Goal: Task Accomplishment & Management: Manage account settings

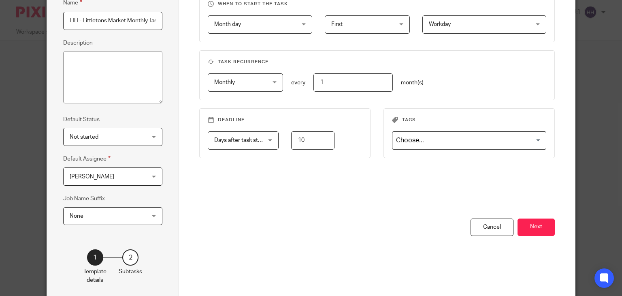
click at [306, 138] on input "10" at bounding box center [312, 140] width 43 height 18
click at [299, 135] on input "10" at bounding box center [312, 140] width 43 height 18
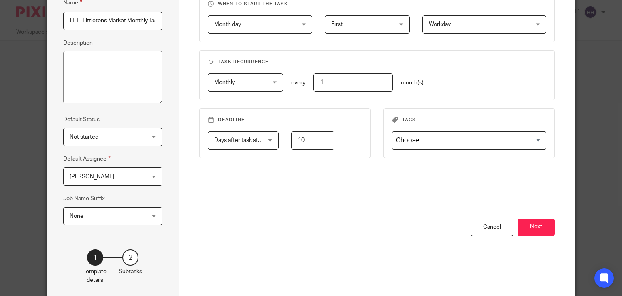
click at [299, 135] on input "10" at bounding box center [312, 140] width 43 height 18
type input "3"
click at [355, 195] on div "When to start the task Month day Month day Disable On date Week day Month day O…" at bounding box center [376, 105] width 355 height 226
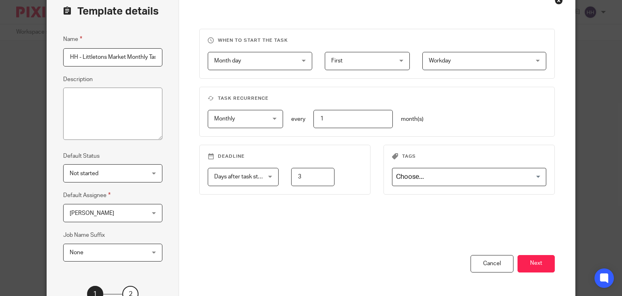
scroll to position [40, 0]
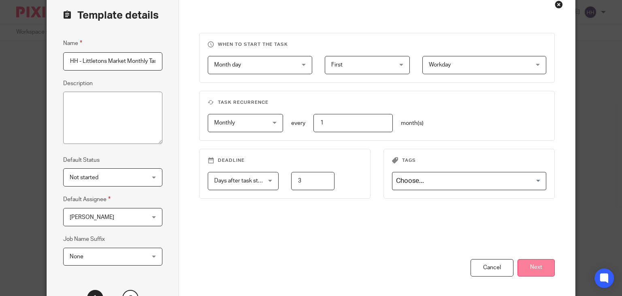
click at [525, 262] on button "Next" at bounding box center [535, 267] width 37 height 17
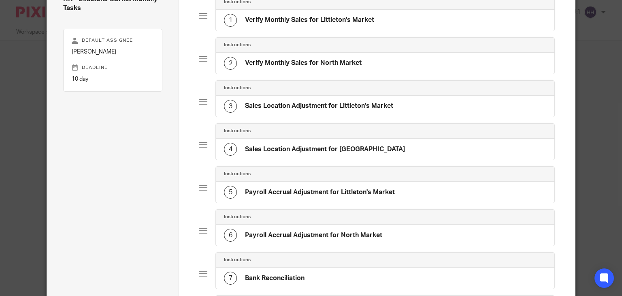
scroll to position [81, 0]
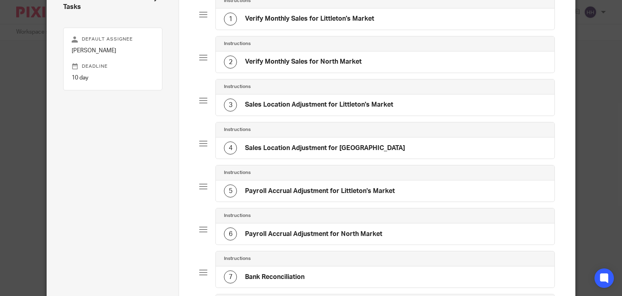
click at [313, 102] on h4 "Sales Location Adjustment for Littleton's Market" at bounding box center [319, 104] width 148 height 9
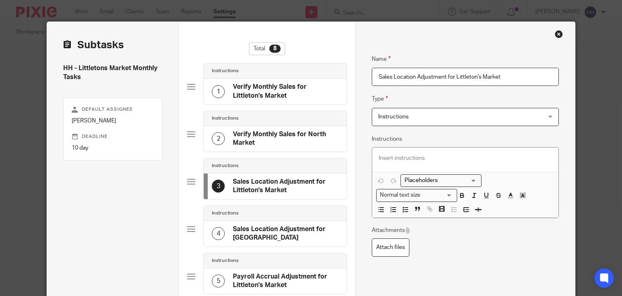
scroll to position [0, 0]
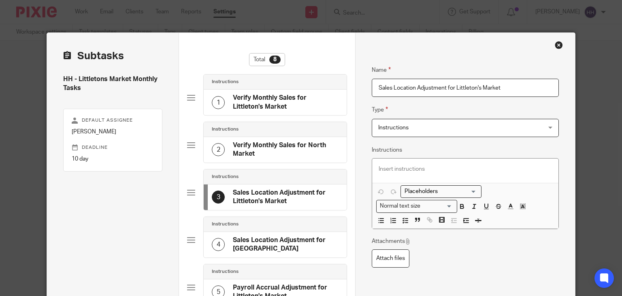
click at [417, 91] on input "Sales Location Adjustment for Littleton's Market" at bounding box center [465, 88] width 187 height 18
click at [395, 88] on input "Sales Location Adjustment for Littleton's Market" at bounding box center [465, 88] width 187 height 18
drag, startPoint x: 390, startPoint y: 89, endPoint x: 441, endPoint y: 89, distance: 51.0
click at [441, 89] on input "Sales Location Adjustment for Littleton's Market" at bounding box center [465, 88] width 187 height 18
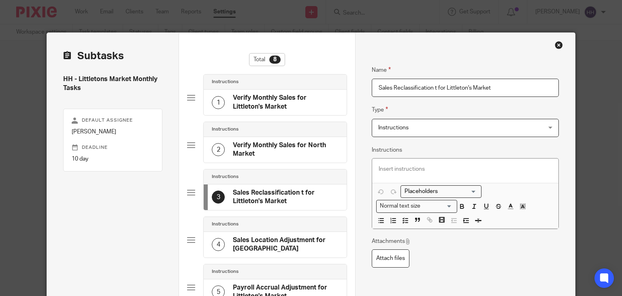
drag, startPoint x: 436, startPoint y: 86, endPoint x: 445, endPoint y: 86, distance: 9.7
click at [445, 86] on input "Sales Reclassification t for Littleton's Market" at bounding box center [465, 88] width 187 height 18
click at [441, 88] on input "Sales Reclassification t for Littleton's Market" at bounding box center [465, 88] width 187 height 18
drag, startPoint x: 445, startPoint y: 87, endPoint x: 429, endPoint y: 88, distance: 15.4
click at [429, 88] on input "Sales Reclassification t for Littleton's Market" at bounding box center [465, 88] width 187 height 18
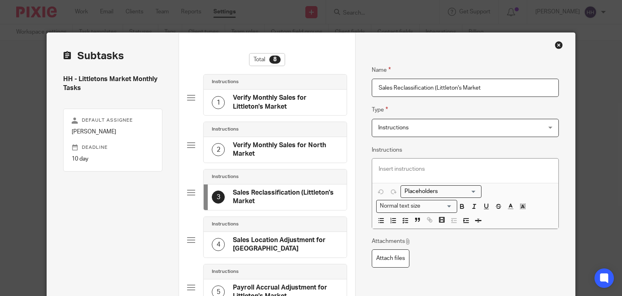
click at [560, 94] on div "Name Verify Monthly Sales for Littleton's Market Type Instructions Instructions…" at bounding box center [465, 275] width 220 height 484
click at [520, 89] on input "Sales Reclassification (Littleton's Market" at bounding box center [465, 88] width 187 height 18
type input "Sales Reclassification (Littleton's Market)"
click at [305, 233] on div "4 Sales Location Adjustment for [GEOGRAPHIC_DATA]" at bounding box center [275, 245] width 143 height 26
click at [408, 85] on input "Sales Location Adjustment for [GEOGRAPHIC_DATA]" at bounding box center [465, 88] width 187 height 18
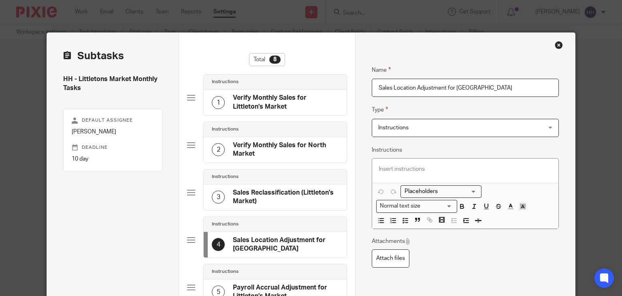
click at [408, 85] on input "Sales Location Adjustment for [GEOGRAPHIC_DATA]" at bounding box center [465, 88] width 187 height 18
click at [502, 86] on input "Sales Reclassification (North Market" at bounding box center [465, 88] width 187 height 18
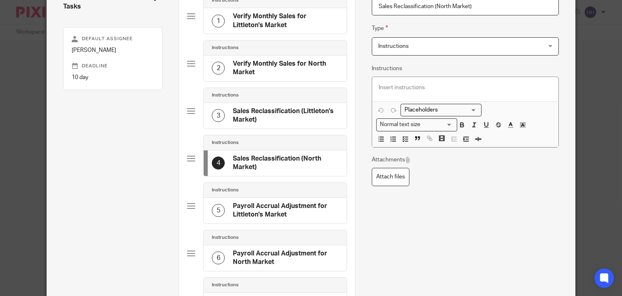
scroll to position [81, 0]
type input "Sales Reclassification (North Market)"
click at [285, 211] on h4 "Payroll Accrual Adjustment for Littleton's Market" at bounding box center [286, 210] width 106 height 17
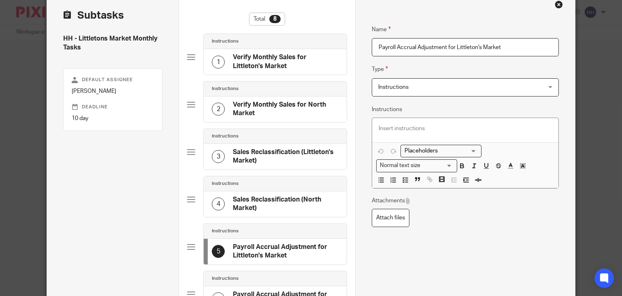
scroll to position [38, 0]
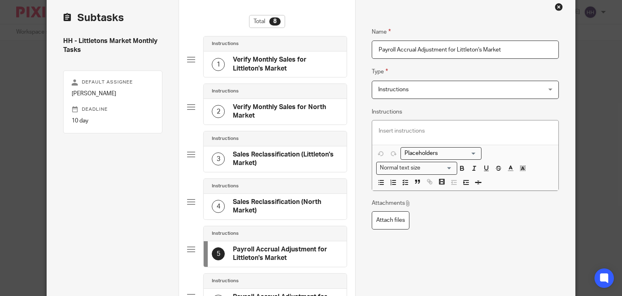
click at [394, 49] on input "Payroll Accrual Adjustment for Littleton's Market" at bounding box center [465, 49] width 187 height 18
click at [402, 47] on input "Payroll Accrual Adjustment for Littleton's Market" at bounding box center [465, 49] width 187 height 18
click at [481, 49] on input "Payroll Reclassification (Littleton's Market" at bounding box center [465, 49] width 187 height 18
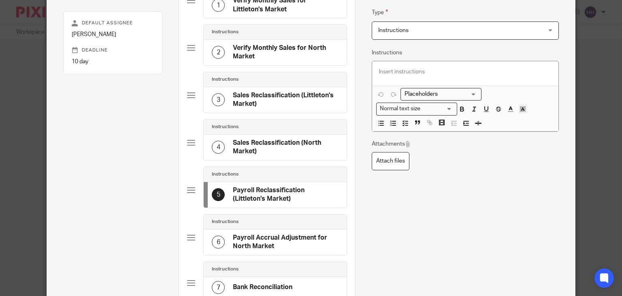
scroll to position [119, 0]
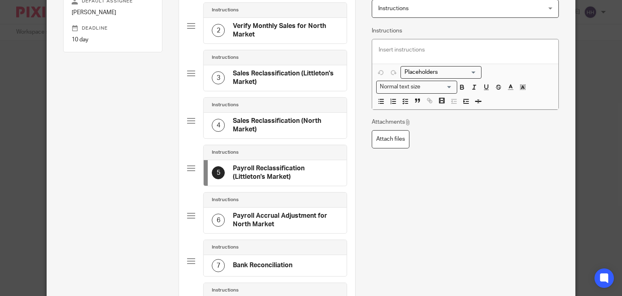
type input "Payroll Reclassification (Littleton's Market)"
click at [278, 217] on h4 "Payroll Accrual Adjustment for North Market" at bounding box center [286, 219] width 106 height 17
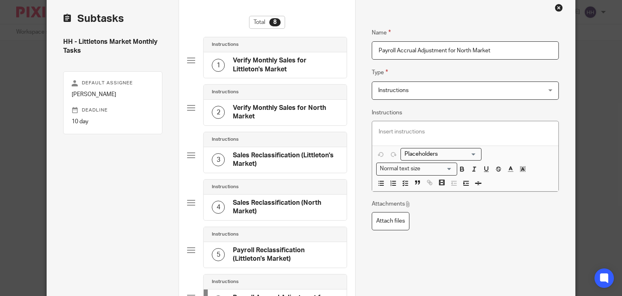
scroll to position [40, 0]
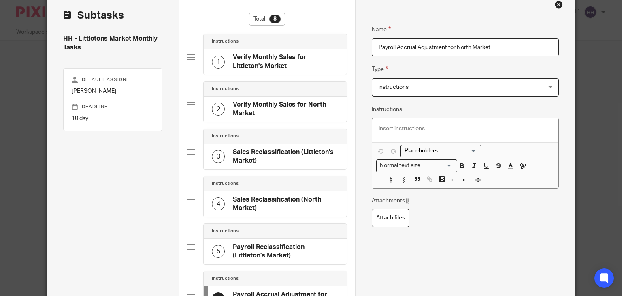
click at [402, 48] on input "Payroll Accrual Adjustment for North Market" at bounding box center [465, 47] width 187 height 18
click at [447, 47] on input "Payroll Accrual Adjustment for North Market" at bounding box center [465, 47] width 187 height 18
click at [496, 44] on input "Payroll Accrual Adjustment (North Market" at bounding box center [465, 47] width 187 height 18
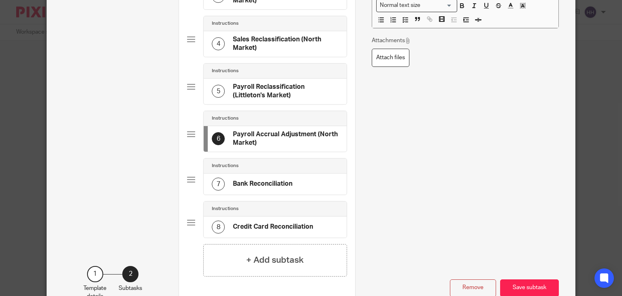
scroll to position [202, 0]
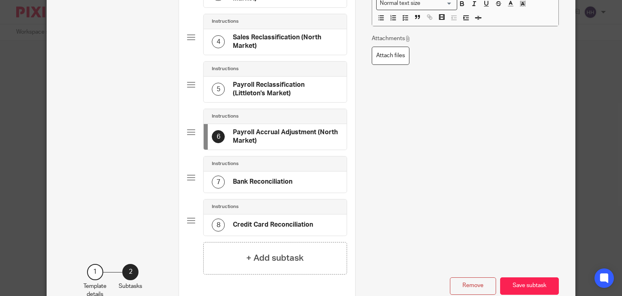
type input "Payroll Accrual Adjustment (North Market)"
click at [287, 175] on div "7 Bank Reconciliation" at bounding box center [252, 181] width 81 height 13
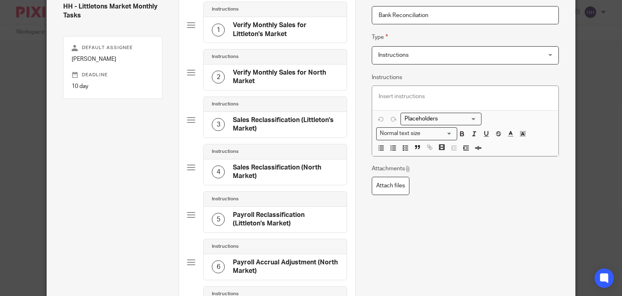
scroll to position [81, 0]
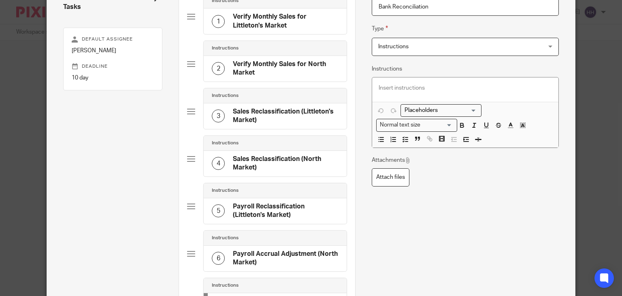
click at [376, 6] on input "Bank Reconciliation" at bounding box center [465, 7] width 187 height 18
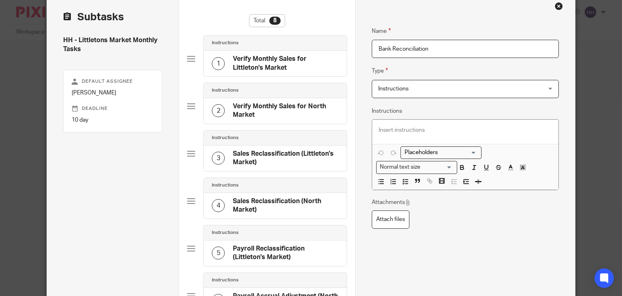
scroll to position [40, 0]
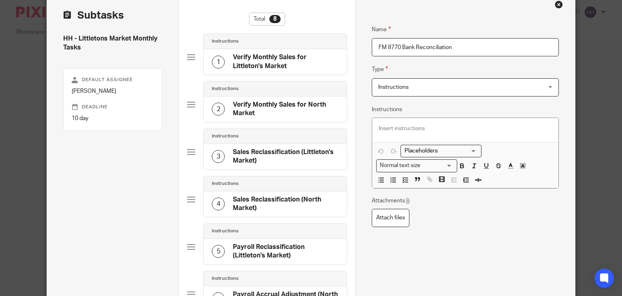
click at [402, 45] on input "FM 8770 Bank Reconciliation" at bounding box center [465, 47] width 187 height 18
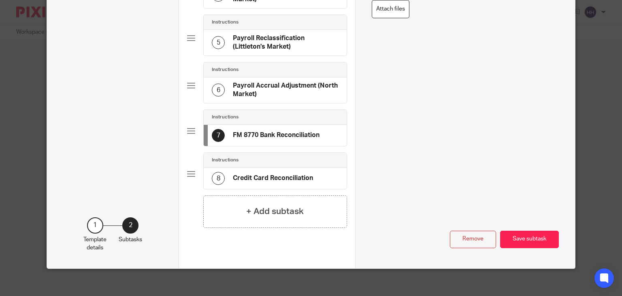
scroll to position [252, 0]
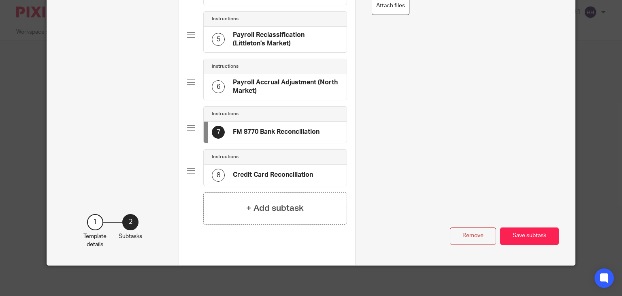
type input "FM 8770 Bank Reconciliation"
click at [289, 195] on div "+ Add subtask" at bounding box center [275, 208] width 144 height 32
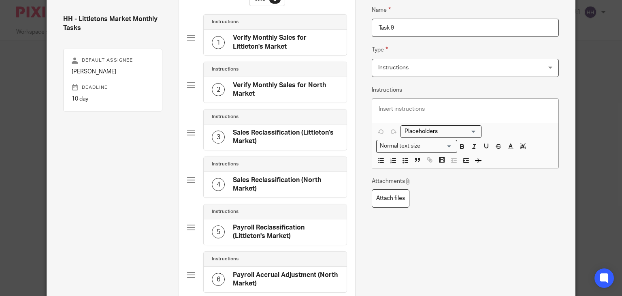
scroll to position [52, 0]
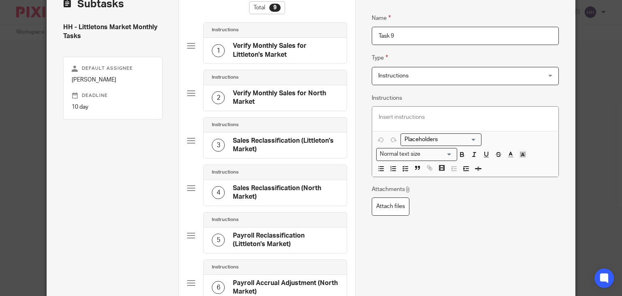
click at [392, 34] on input "Task 9" at bounding box center [465, 36] width 187 height 18
click at [389, 36] on input "FM 8770 Bank Reconciliation" at bounding box center [465, 36] width 187 height 18
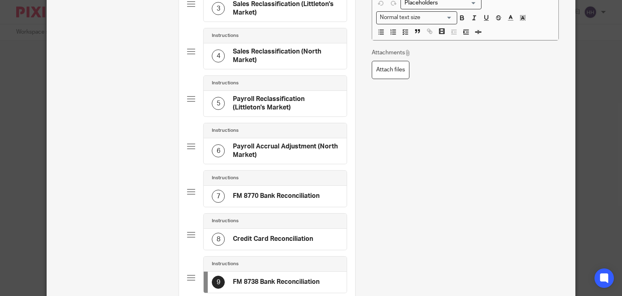
scroll to position [214, 0]
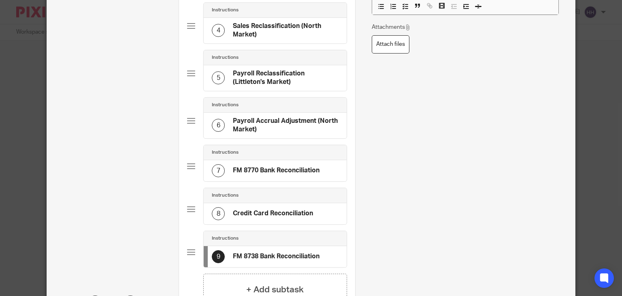
type input "FM 8738 Bank Reconciliation"
drag, startPoint x: 267, startPoint y: 243, endPoint x: 255, endPoint y: 155, distance: 89.5
click at [255, 155] on div "Instructions 1 Verify Monthly Sales for Littleton's Market Instructions 2 Verif…" at bounding box center [267, 66] width 160 height 413
click at [406, 221] on div "Remove Save subtask" at bounding box center [465, 257] width 187 height 137
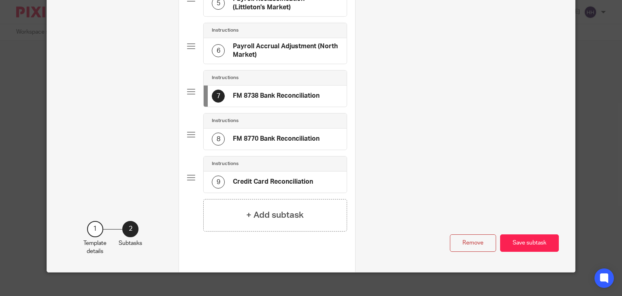
scroll to position [295, 0]
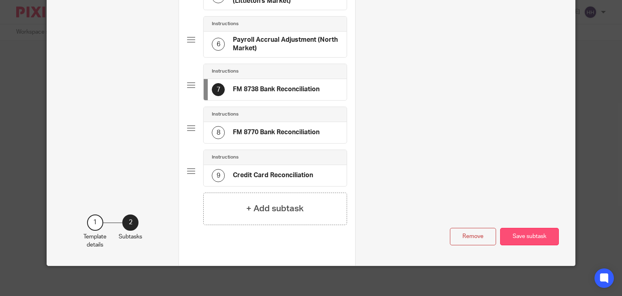
click at [516, 231] on button "Save subtask" at bounding box center [529, 236] width 59 height 17
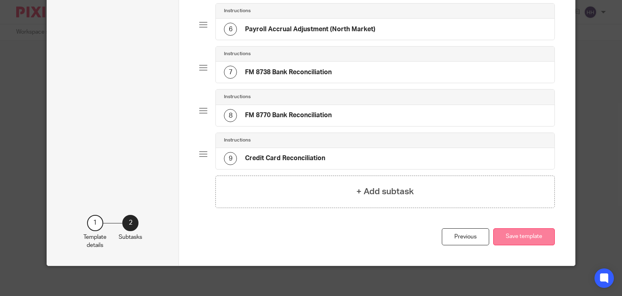
click at [534, 238] on button "Save template" at bounding box center [524, 236] width 62 height 17
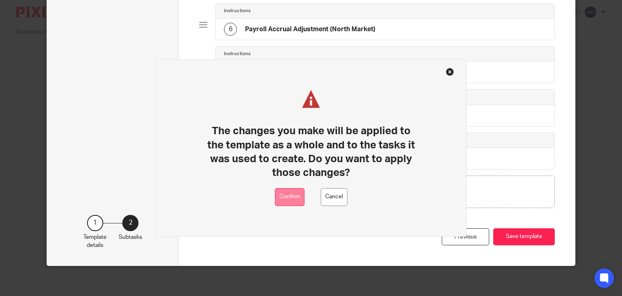
click at [293, 198] on button "Confirm" at bounding box center [290, 197] width 30 height 18
